Goal: Task Accomplishment & Management: Use online tool/utility

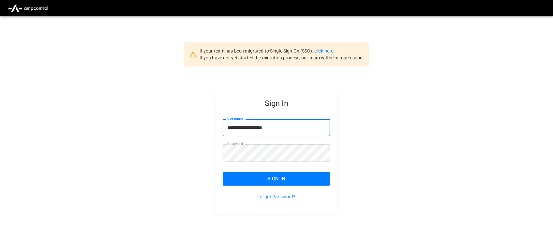
click at [280, 176] on button "Sign In" at bounding box center [277, 179] width 108 height 14
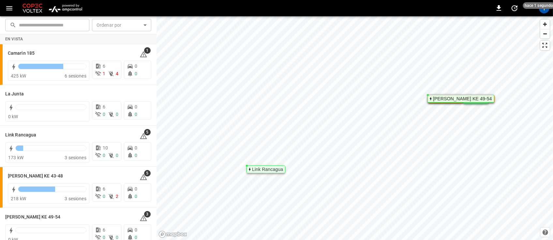
click at [74, 7] on img "menu" at bounding box center [65, 8] width 38 height 12
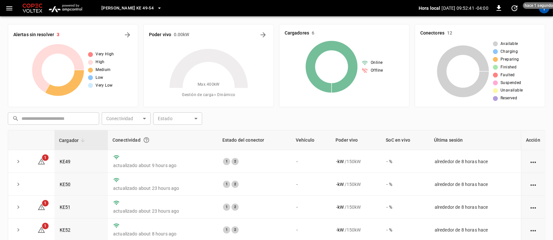
click at [156, 7] on icon "button" at bounding box center [159, 8] width 7 height 7
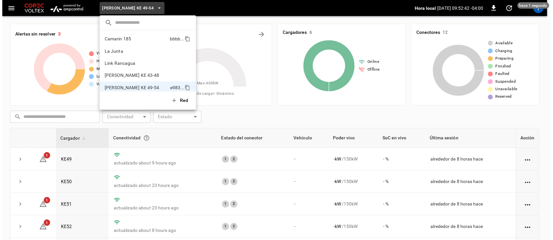
scroll to position [5, 0]
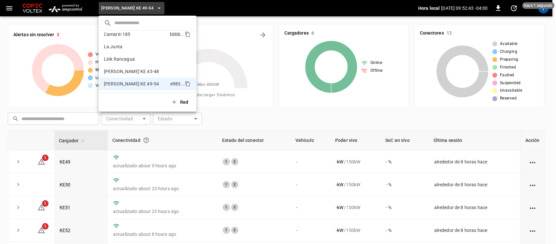
click at [151, 34] on p "Camarin 185" at bounding box center [136, 34] width 64 height 7
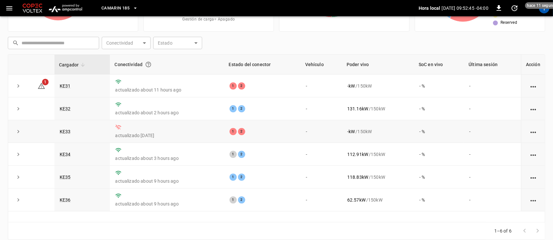
scroll to position [86, 0]
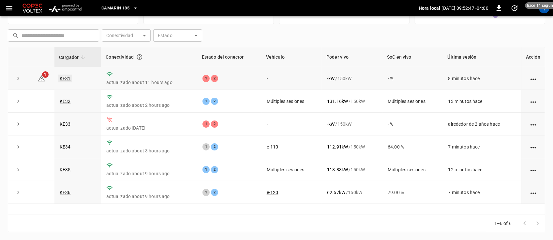
click at [67, 75] on link "KE31" at bounding box center [65, 79] width 14 height 8
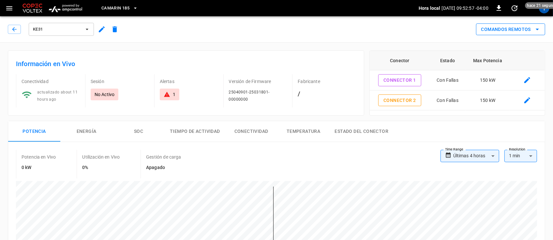
click at [521, 31] on button "Comandos Remotos" at bounding box center [510, 29] width 69 height 12
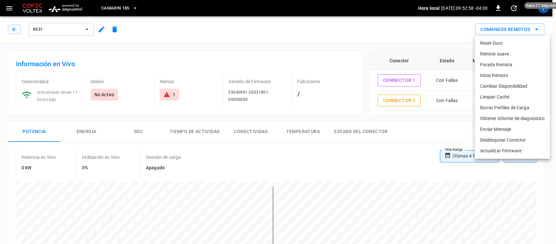
click at [502, 46] on li "Reset Duro" at bounding box center [512, 43] width 75 height 11
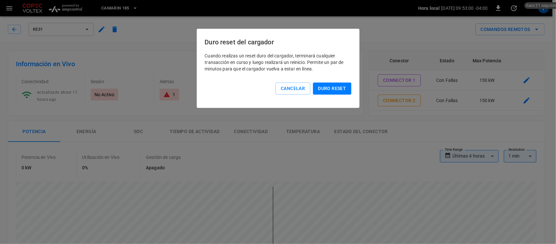
click at [337, 83] on button "Duro reset" at bounding box center [332, 88] width 38 height 12
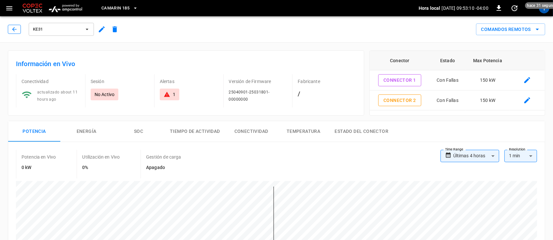
click at [15, 30] on icon "button" at bounding box center [14, 29] width 7 height 7
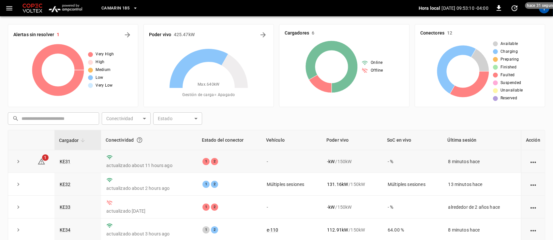
scroll to position [86, 0]
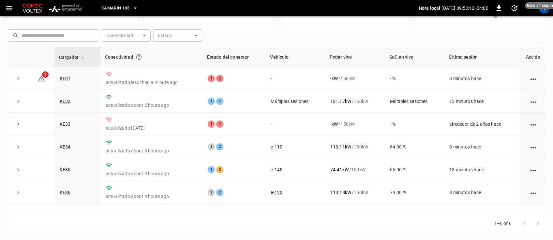
click at [123, 8] on span "Camarin 185" at bounding box center [115, 8] width 28 height 7
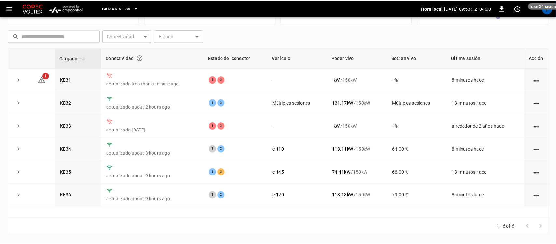
scroll to position [82, 0]
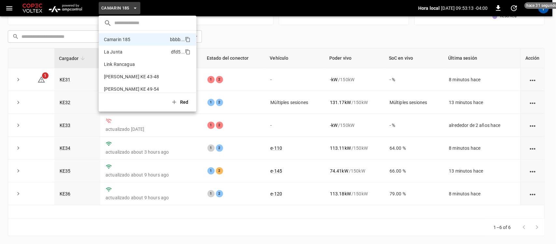
click at [125, 51] on p "La Junta" at bounding box center [136, 52] width 65 height 7
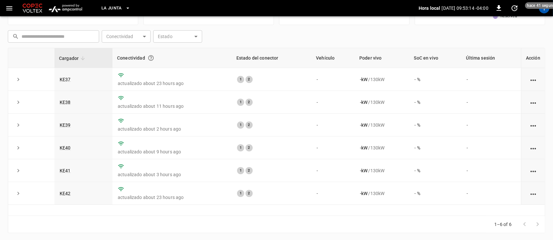
click at [121, 9] on span "La Junta" at bounding box center [111, 8] width 21 height 7
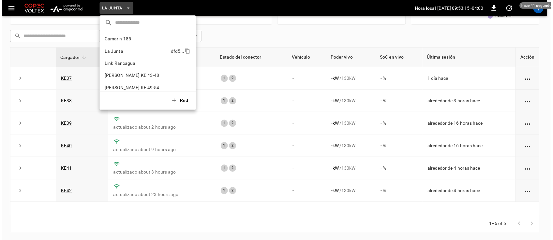
scroll to position [5, 0]
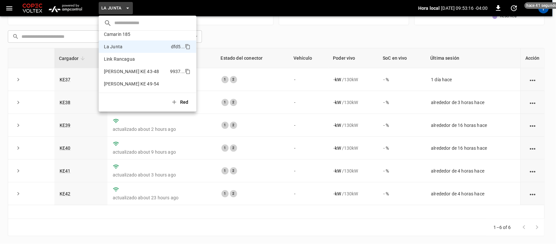
click at [125, 67] on li "Loza Colon KE 43-48 9937 ..." at bounding box center [148, 71] width 98 height 12
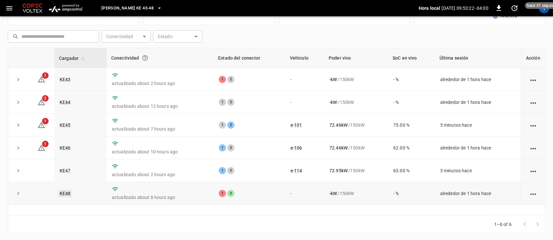
click at [68, 193] on link "KE48" at bounding box center [65, 194] width 14 height 8
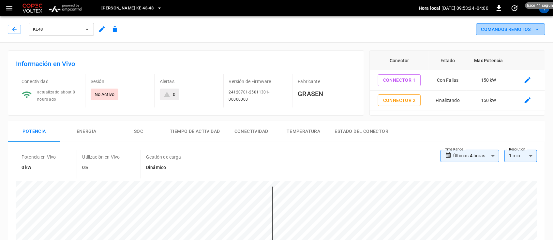
click at [528, 33] on button "Comandos Remotos" at bounding box center [510, 29] width 69 height 12
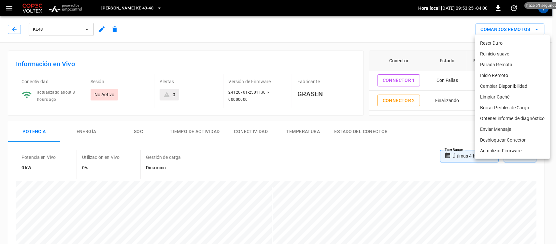
click at [497, 45] on li "Reset Duro" at bounding box center [512, 43] width 75 height 11
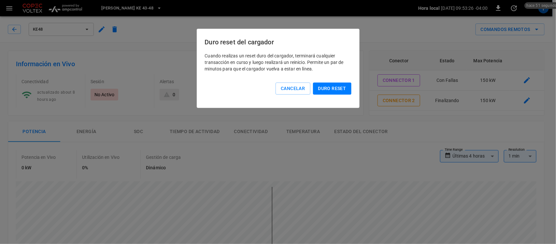
click at [325, 88] on button "Duro reset" at bounding box center [332, 88] width 38 height 12
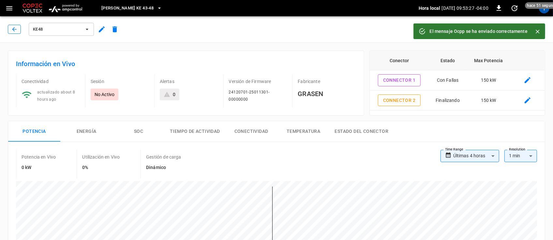
click at [16, 30] on icon "button" at bounding box center [14, 29] width 7 height 7
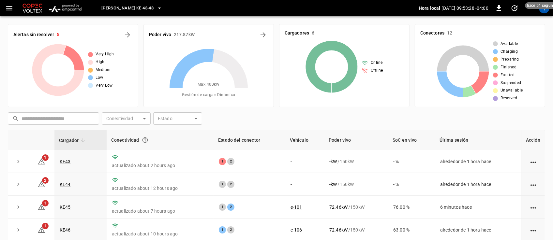
scroll to position [82, 0]
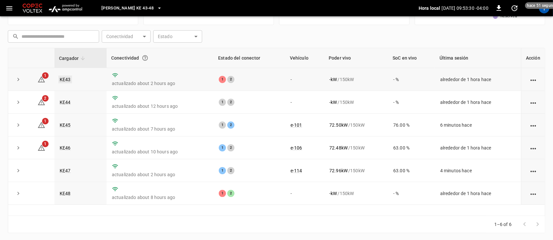
click at [64, 78] on link "KE43" at bounding box center [65, 80] width 14 height 8
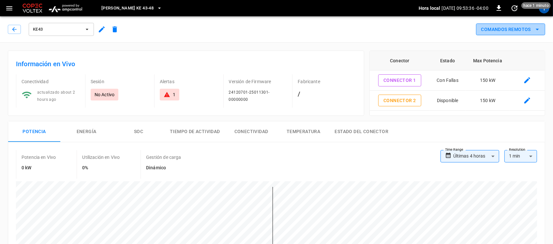
click at [507, 33] on button "Comandos Remotos" at bounding box center [510, 29] width 69 height 12
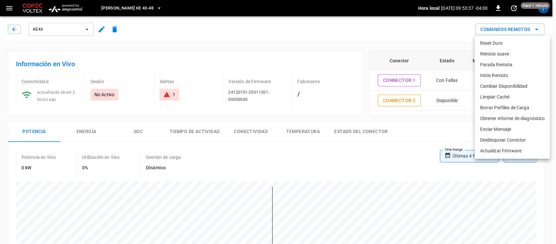
click at [505, 46] on li "Reset Duro" at bounding box center [512, 43] width 75 height 11
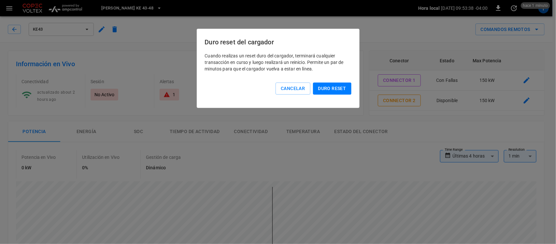
click at [327, 89] on button "Duro reset" at bounding box center [332, 88] width 38 height 12
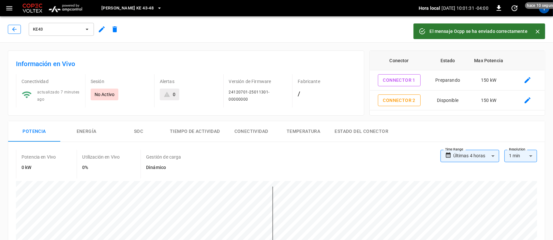
click at [15, 29] on icon "button" at bounding box center [14, 29] width 7 height 7
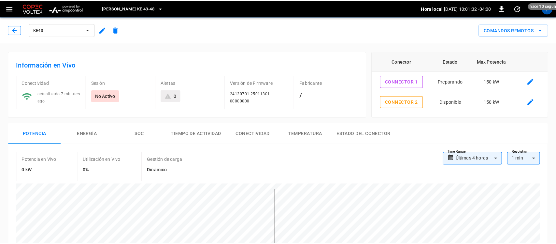
scroll to position [82, 0]
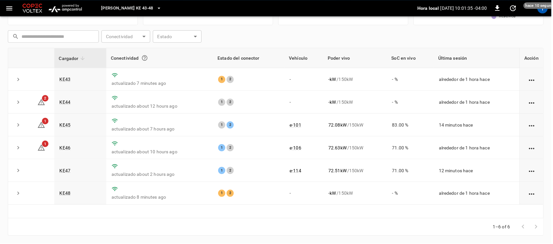
click at [136, 8] on span "Loza Colon KE 43-48" at bounding box center [127, 8] width 52 height 7
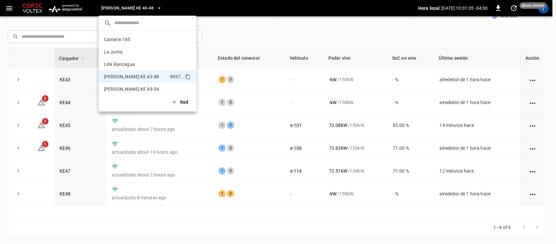
scroll to position [5, 0]
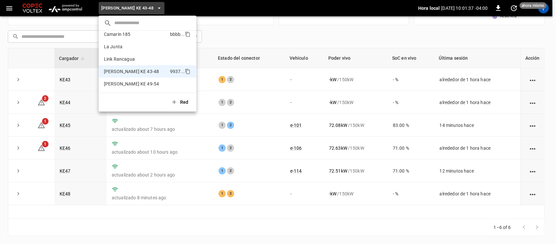
click at [127, 37] on p "Camarin 185" at bounding box center [136, 34] width 64 height 7
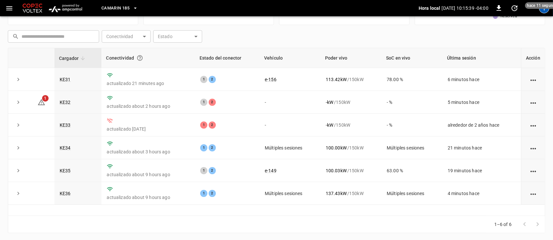
click at [546, 11] on div "T" at bounding box center [544, 8] width 10 height 10
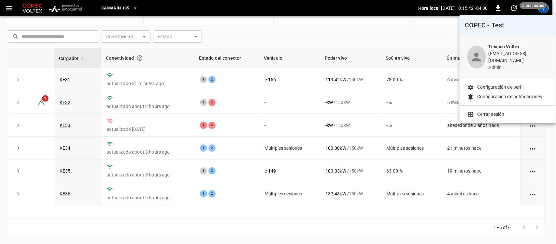
click at [486, 111] on p "Cerrar sesión" at bounding box center [490, 114] width 27 height 7
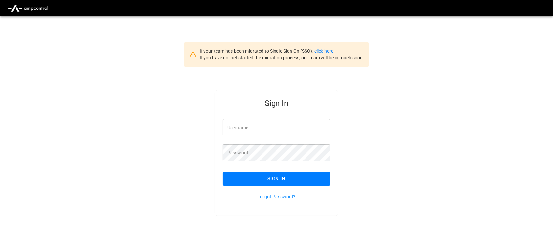
type input "**********"
click at [288, 125] on input "**********" at bounding box center [277, 127] width 108 height 17
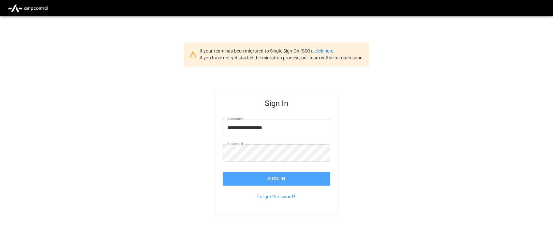
click at [295, 174] on button "Sign In" at bounding box center [277, 179] width 108 height 14
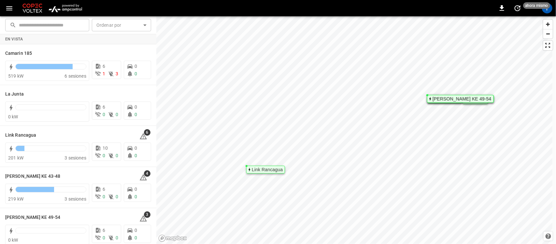
click at [61, 10] on img "menu" at bounding box center [65, 8] width 38 height 12
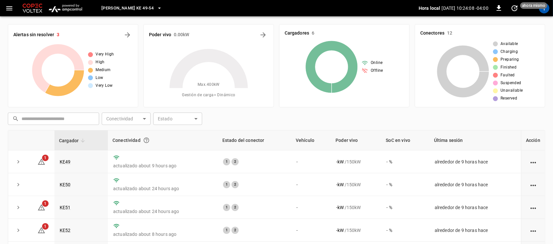
click at [156, 9] on icon "button" at bounding box center [159, 8] width 7 height 7
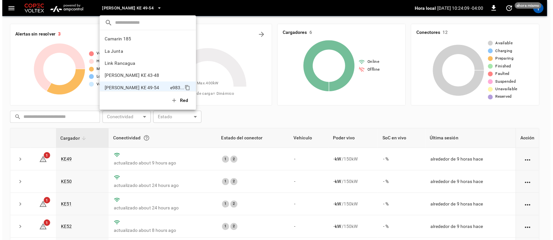
scroll to position [5, 0]
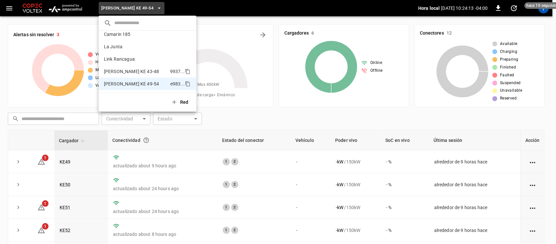
click at [134, 66] on li "Loza Colon KE 43-48 9937 ..." at bounding box center [148, 71] width 98 height 12
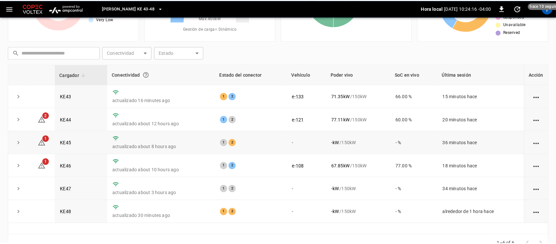
scroll to position [81, 0]
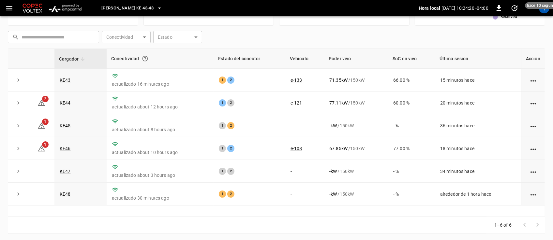
click at [136, 7] on span "Loza Colon KE 43-48" at bounding box center [127, 8] width 52 height 7
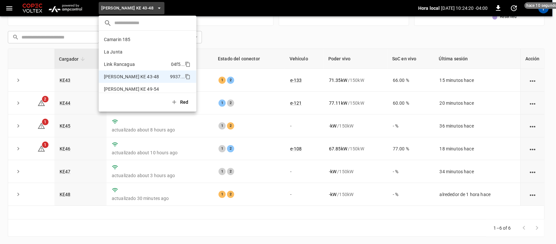
scroll to position [5, 0]
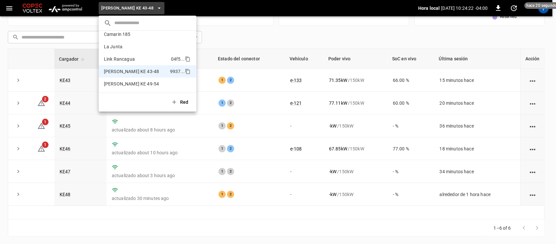
click at [136, 62] on li "Link Rancagua 04f5 ..." at bounding box center [148, 59] width 98 height 12
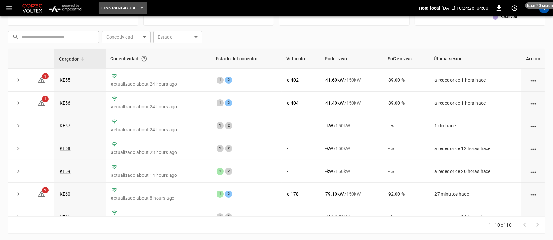
click at [139, 7] on icon "button" at bounding box center [142, 8] width 7 height 7
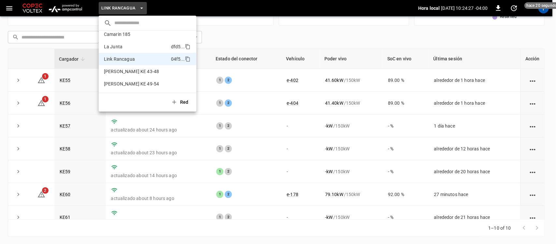
click at [134, 48] on p "La Junta" at bounding box center [136, 46] width 65 height 7
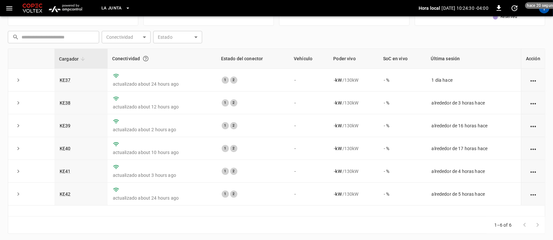
click at [121, 11] on span "La Junta" at bounding box center [111, 8] width 21 height 7
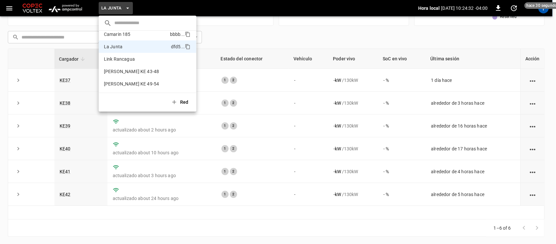
click at [126, 37] on p "Camarin 185" at bounding box center [136, 34] width 64 height 7
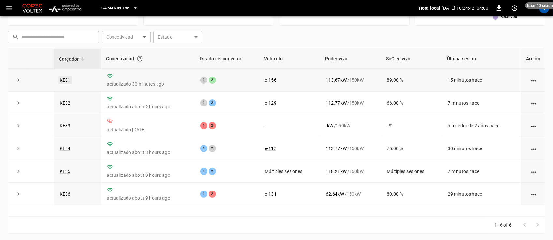
click at [68, 78] on link "KE31" at bounding box center [65, 80] width 14 height 8
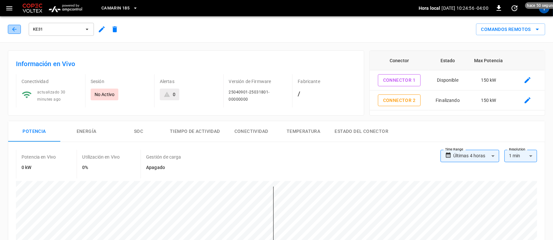
click at [12, 31] on icon "button" at bounding box center [14, 29] width 7 height 7
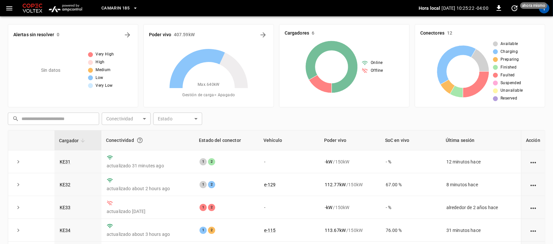
click at [130, 6] on button "Camarin 185" at bounding box center [120, 8] width 42 height 13
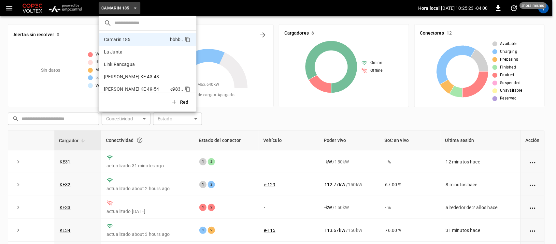
click at [165, 85] on li "Loza Colon KE 49-54 e983 ..." at bounding box center [148, 89] width 98 height 12
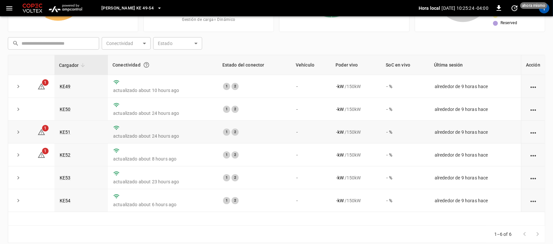
scroll to position [82, 0]
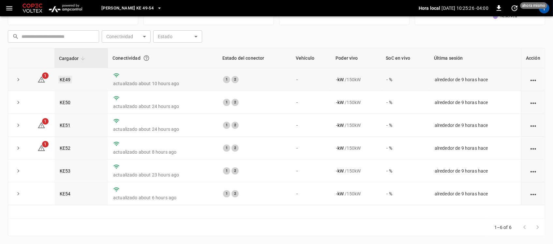
click at [66, 78] on link "KE49" at bounding box center [65, 80] width 14 height 8
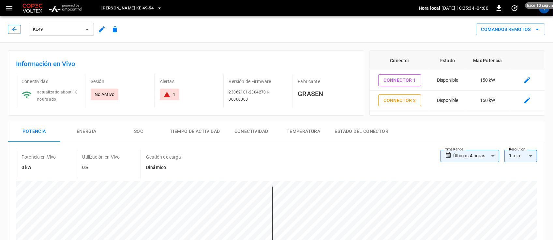
click at [17, 32] on icon "button" at bounding box center [14, 29] width 7 height 7
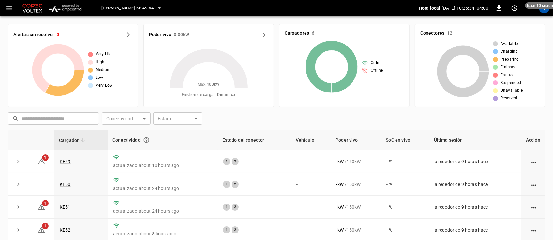
scroll to position [82, 0]
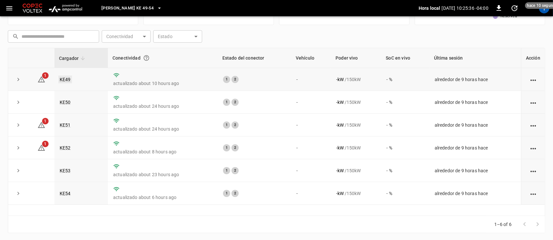
click at [64, 79] on link "KE49" at bounding box center [65, 80] width 14 height 8
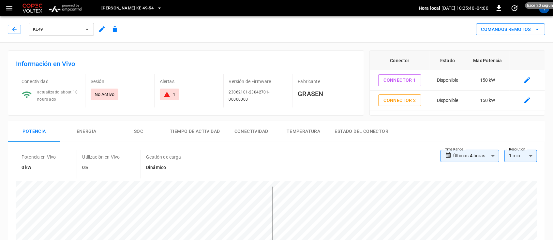
click at [536, 33] on button "Comandos Remotos" at bounding box center [510, 29] width 69 height 12
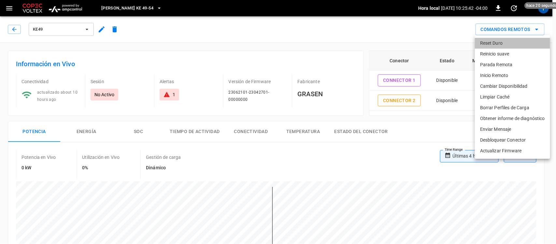
click at [510, 41] on li "Reset Duro" at bounding box center [512, 43] width 75 height 11
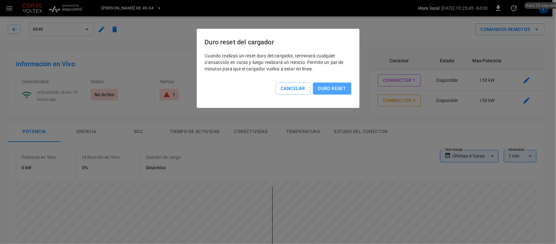
click at [332, 87] on button "Duro reset" at bounding box center [332, 88] width 38 height 12
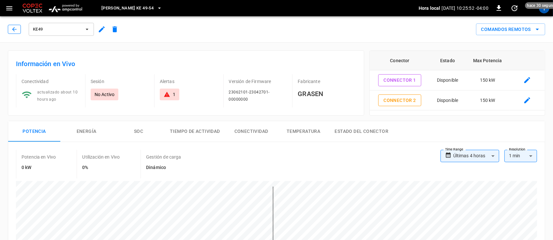
click at [19, 30] on button "button" at bounding box center [14, 29] width 13 height 9
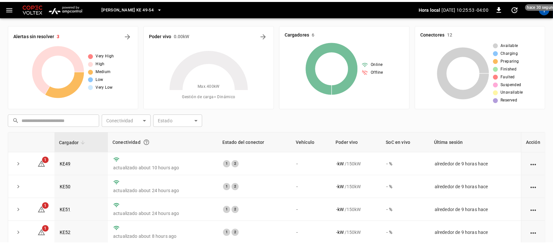
scroll to position [82, 0]
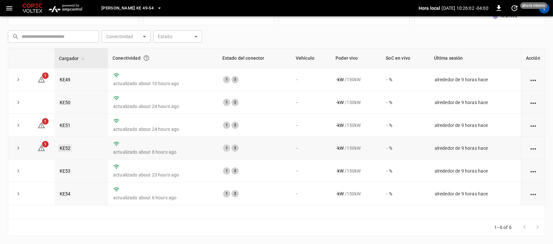
click at [66, 147] on link "KE52" at bounding box center [65, 148] width 14 height 8
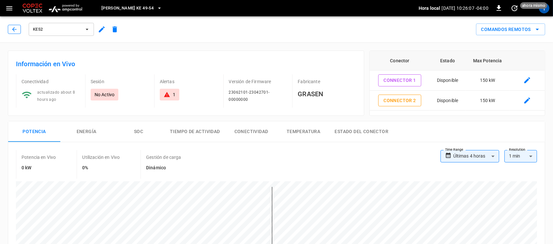
click at [15, 30] on icon "button" at bounding box center [14, 29] width 7 height 7
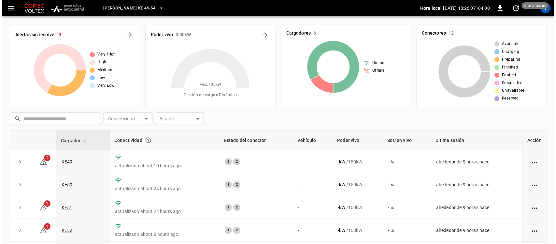
scroll to position [82, 0]
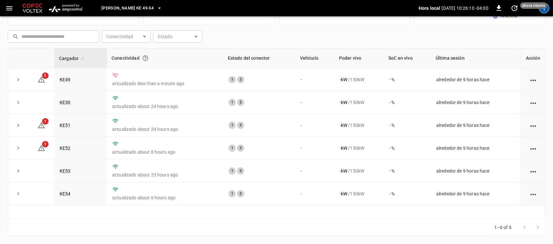
click at [542, 10] on div "T" at bounding box center [544, 8] width 10 height 10
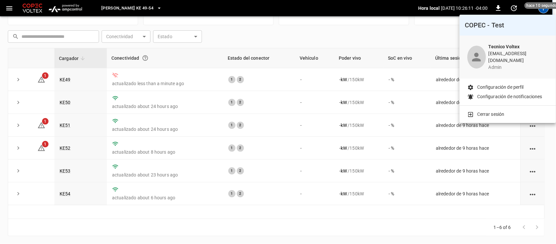
click at [507, 111] on li "Cerrar sesión" at bounding box center [508, 114] width 81 height 7
